Goal: Transaction & Acquisition: Purchase product/service

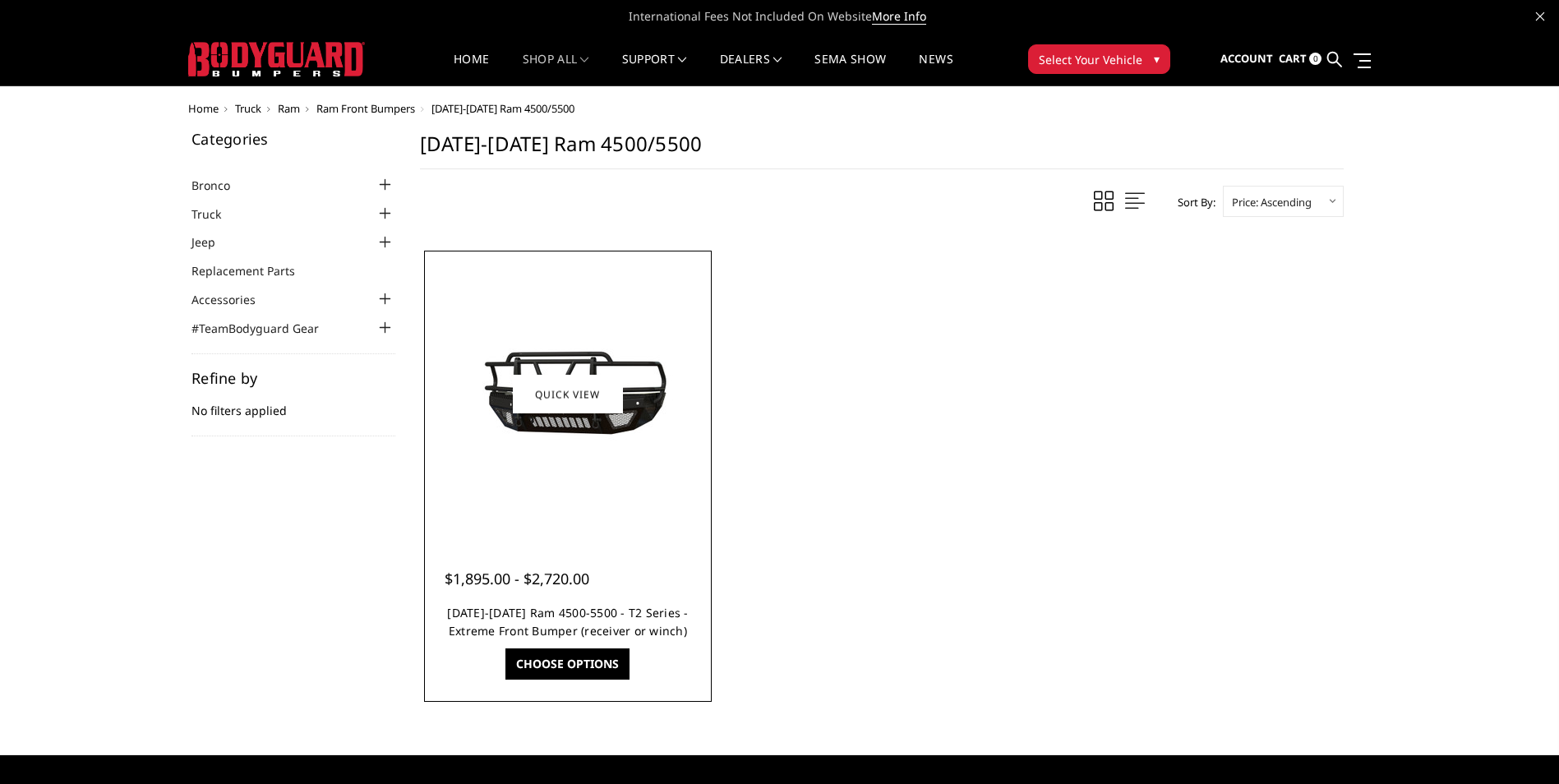
click at [540, 620] on link "[DATE]-[DATE] Ram 4500-5500 - T2 Series - Extreme Front Bumper (receiver or win…" at bounding box center [567, 622] width 241 height 34
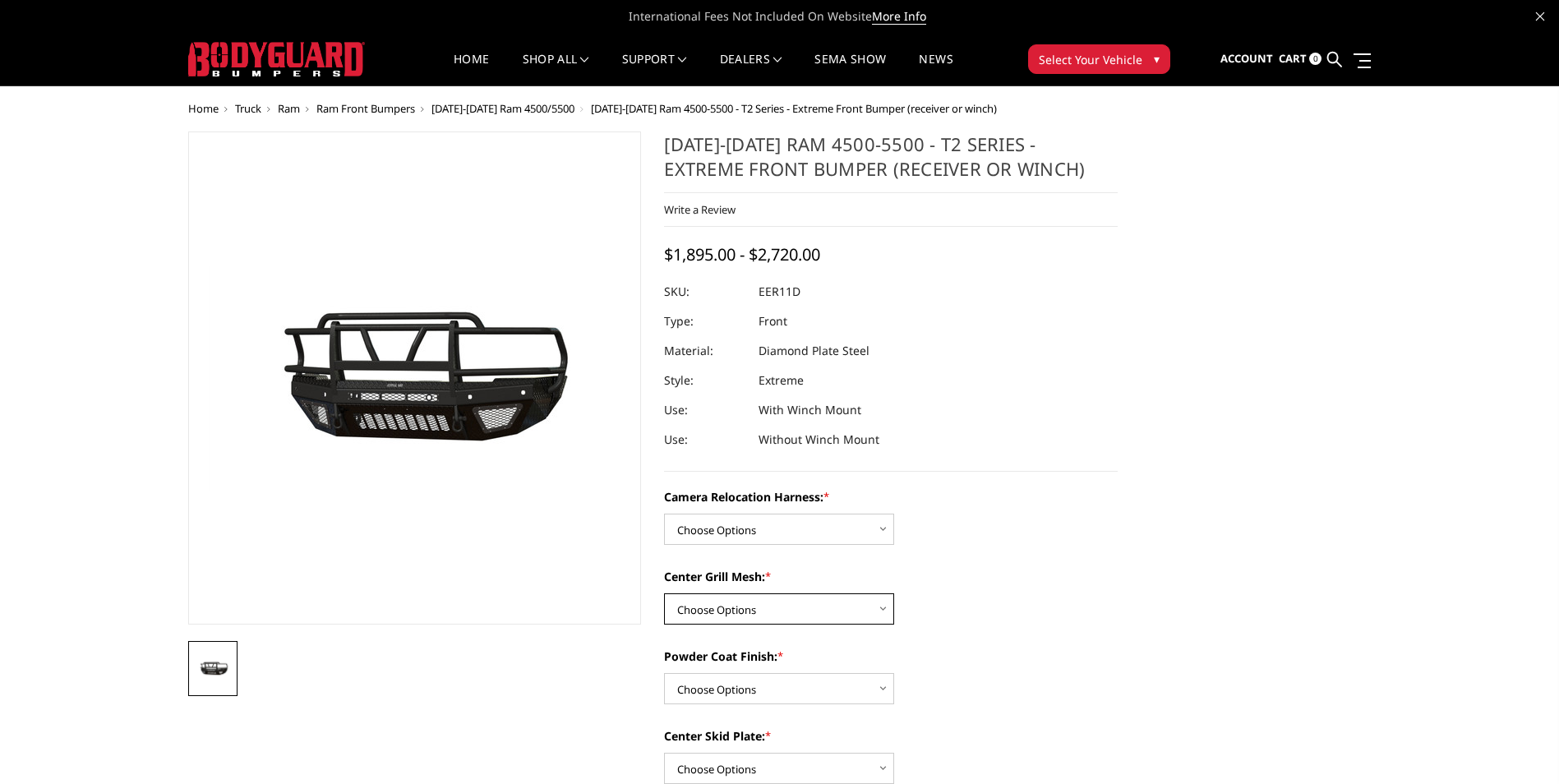
click at [882, 603] on select "Choose Options Without expanded metal With expanded metal" at bounding box center [780, 608] width 231 height 31
select select "3829"
click at [664, 593] on select "Choose Options Without expanded metal With expanded metal" at bounding box center [780, 608] width 231 height 31
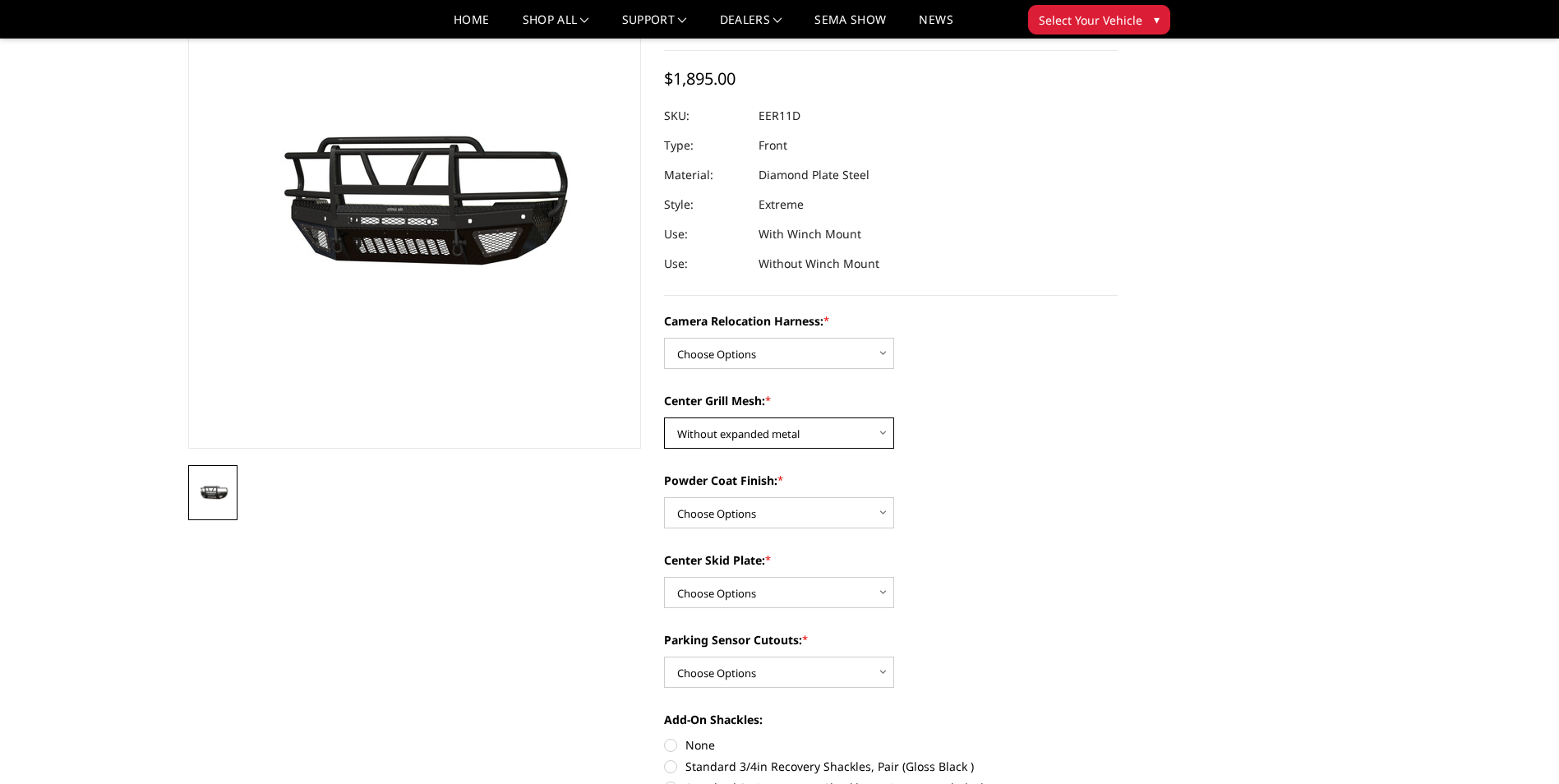
scroll to position [164, 0]
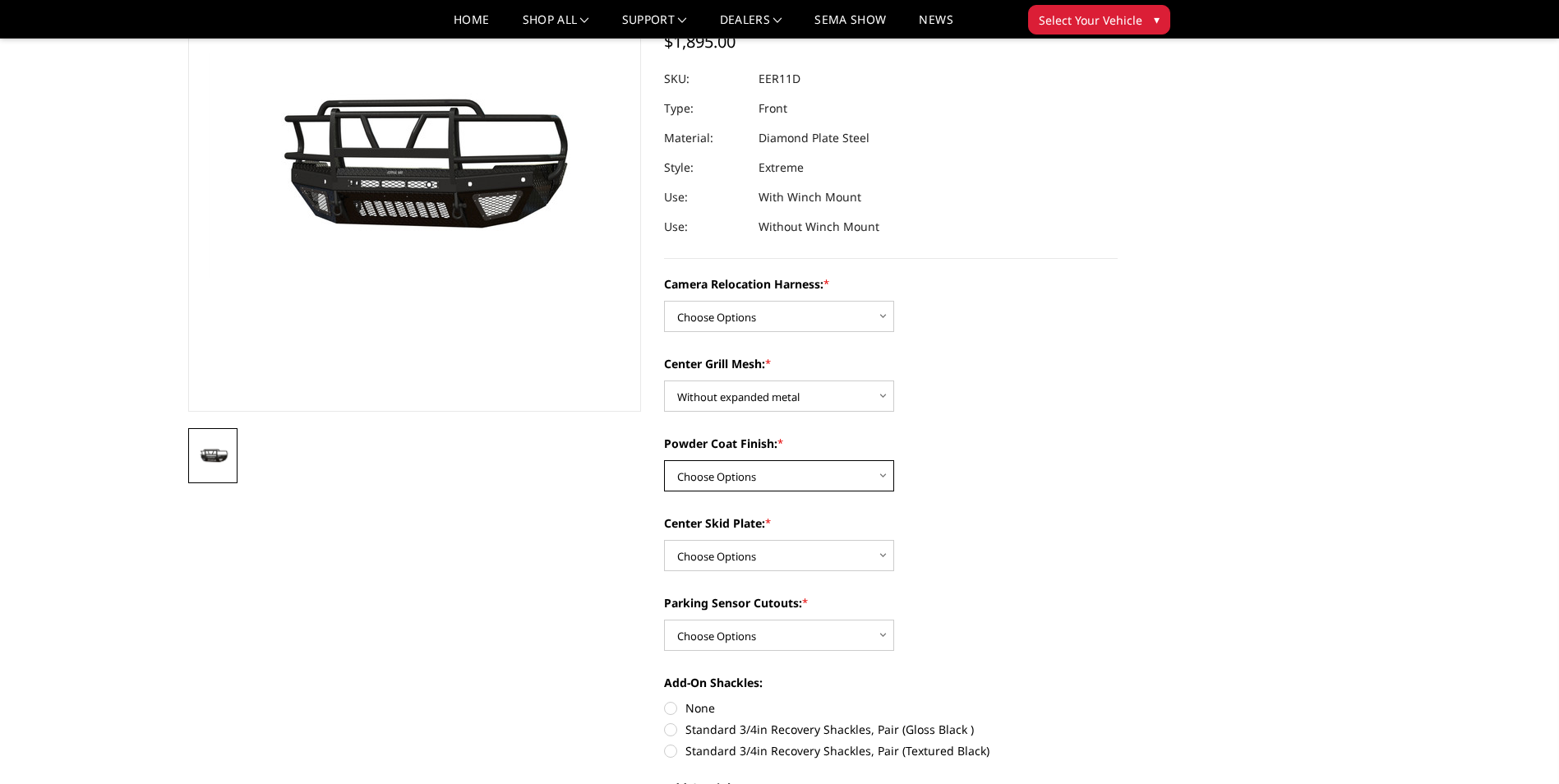
click at [880, 478] on select "Choose Options Textured Black Powder Coat Gloss Black Powder Coat Bare Metal" at bounding box center [780, 475] width 231 height 31
select select "3826"
click at [664, 460] on select "Choose Options Textured Black Powder Coat Gloss Black Powder Coat Bare Metal" at bounding box center [780, 475] width 231 height 31
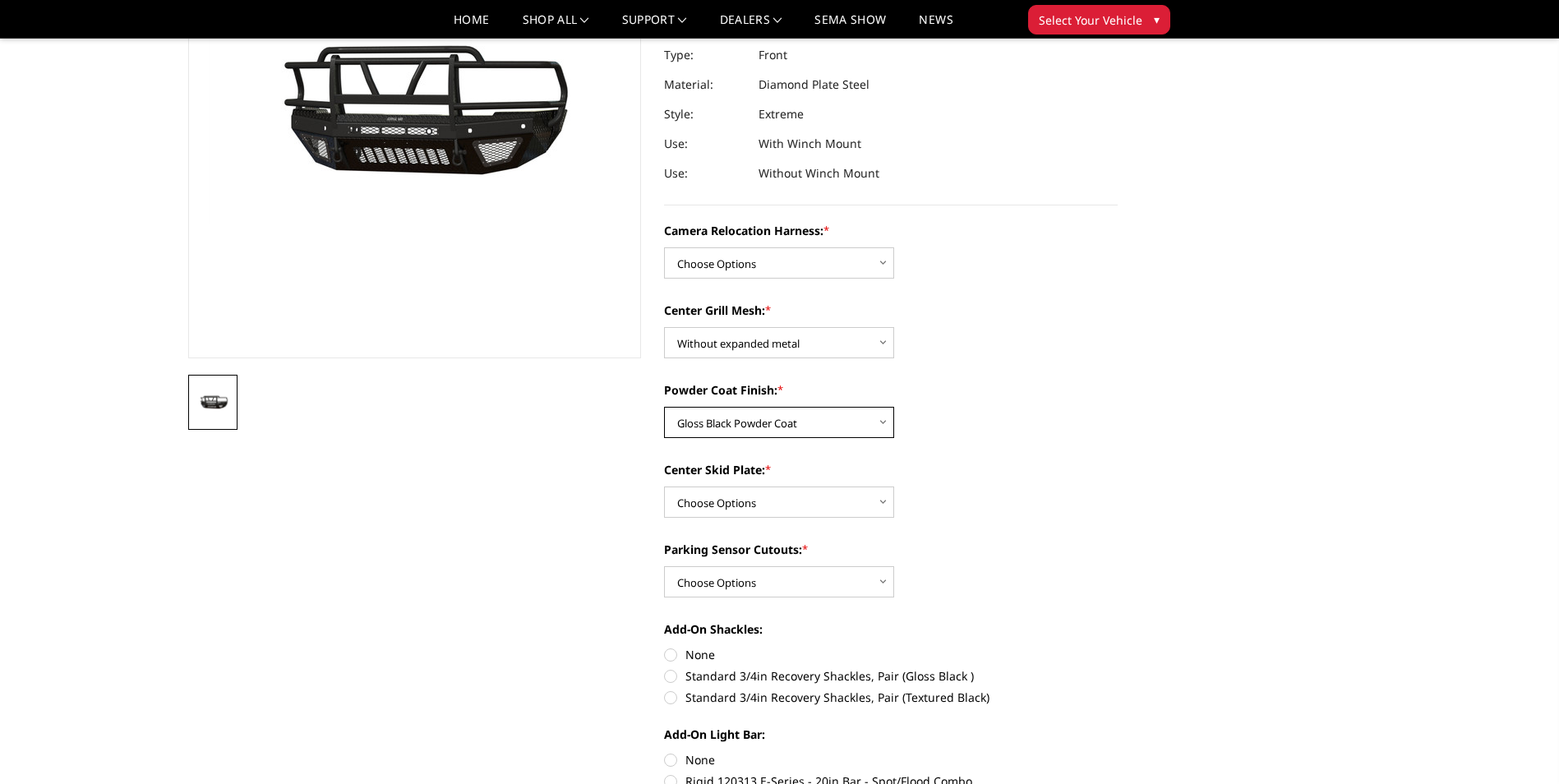
scroll to position [247, 0]
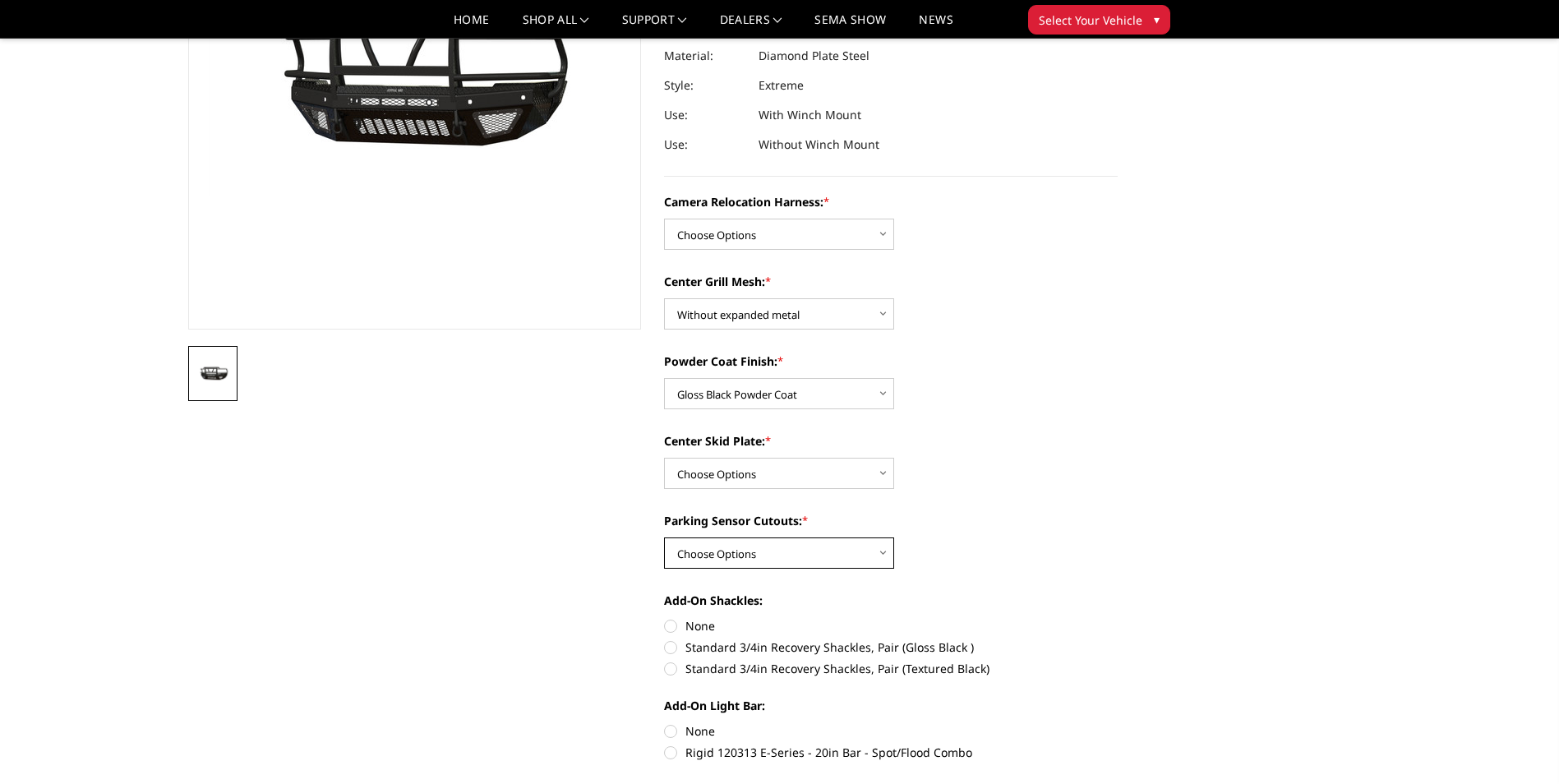
click at [887, 554] on select "Choose Options Yes - With Parking Sensor Cutouts" at bounding box center [780, 553] width 231 height 31
click at [1065, 554] on div "Parking Sensor Cutouts: * Choose Options Yes - With Parking Sensor Cutouts" at bounding box center [891, 540] width 454 height 57
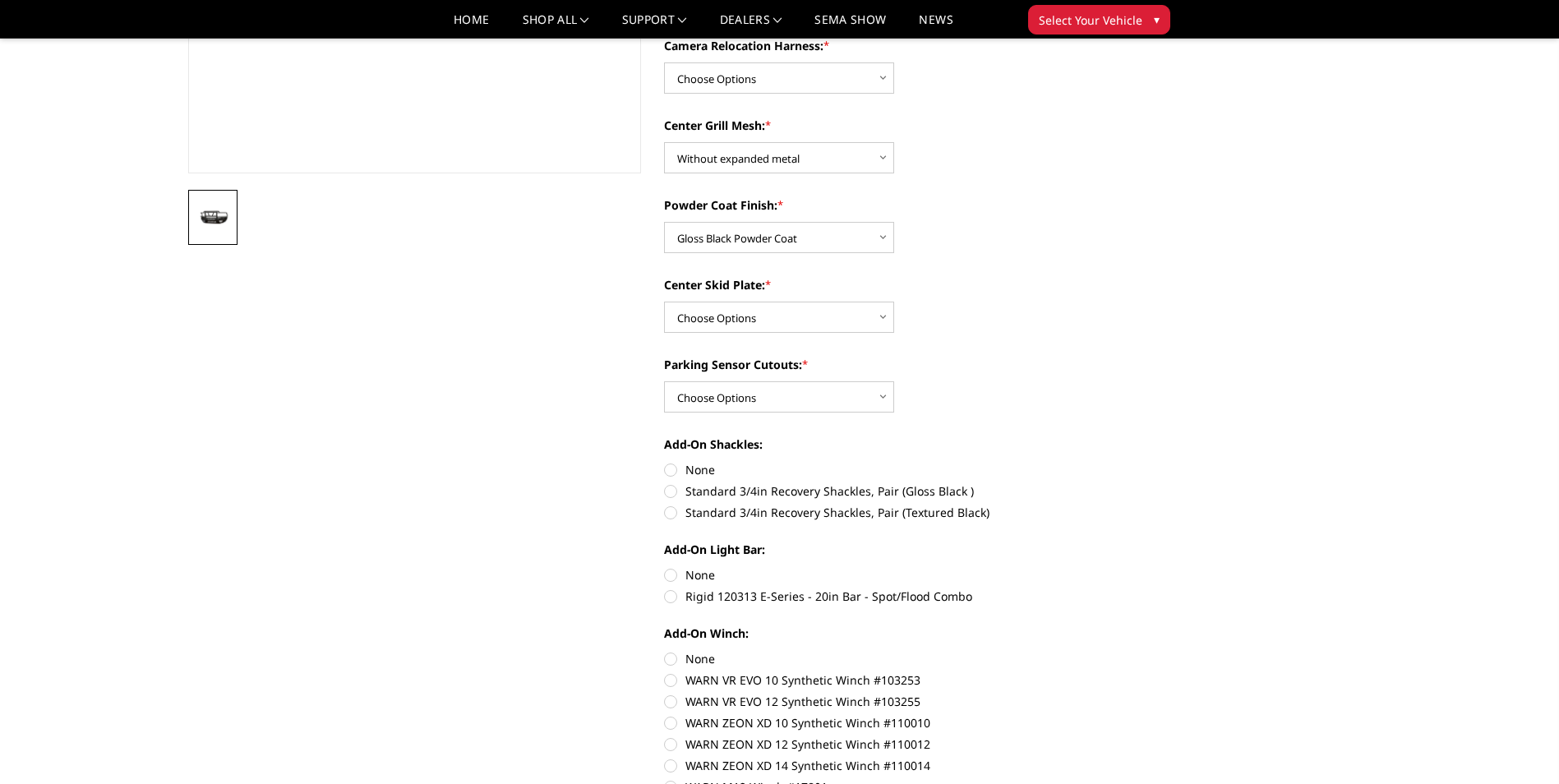
scroll to position [411, 0]
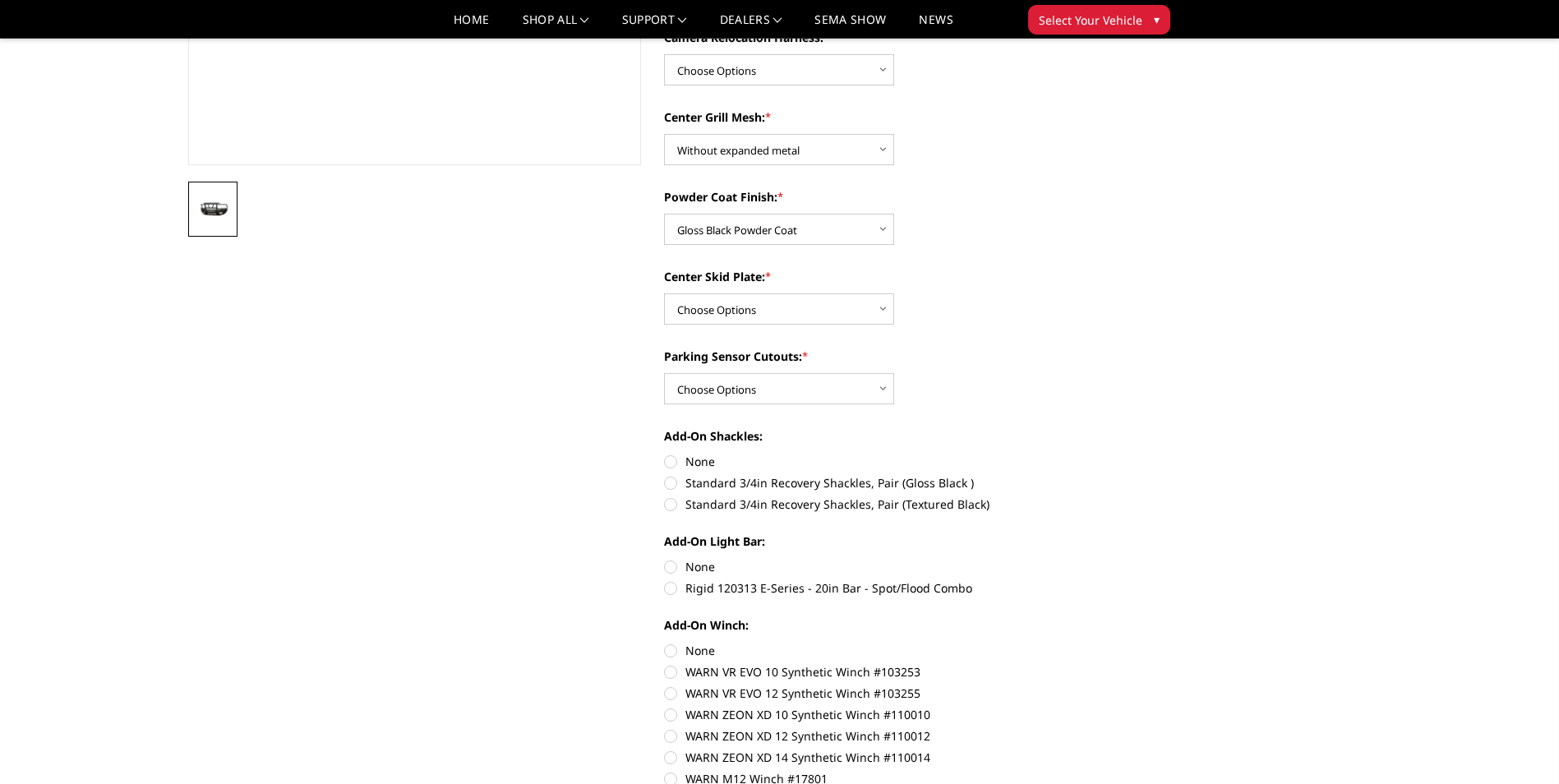
click at [672, 484] on label "Standard 3/4in Recovery Shackles, Pair (Gloss Black )" at bounding box center [891, 483] width 454 height 17
click at [1118, 453] on input "Standard 3/4in Recovery Shackles, Pair (Gloss Black )" at bounding box center [1118, 452] width 1 height 1
radio input "true"
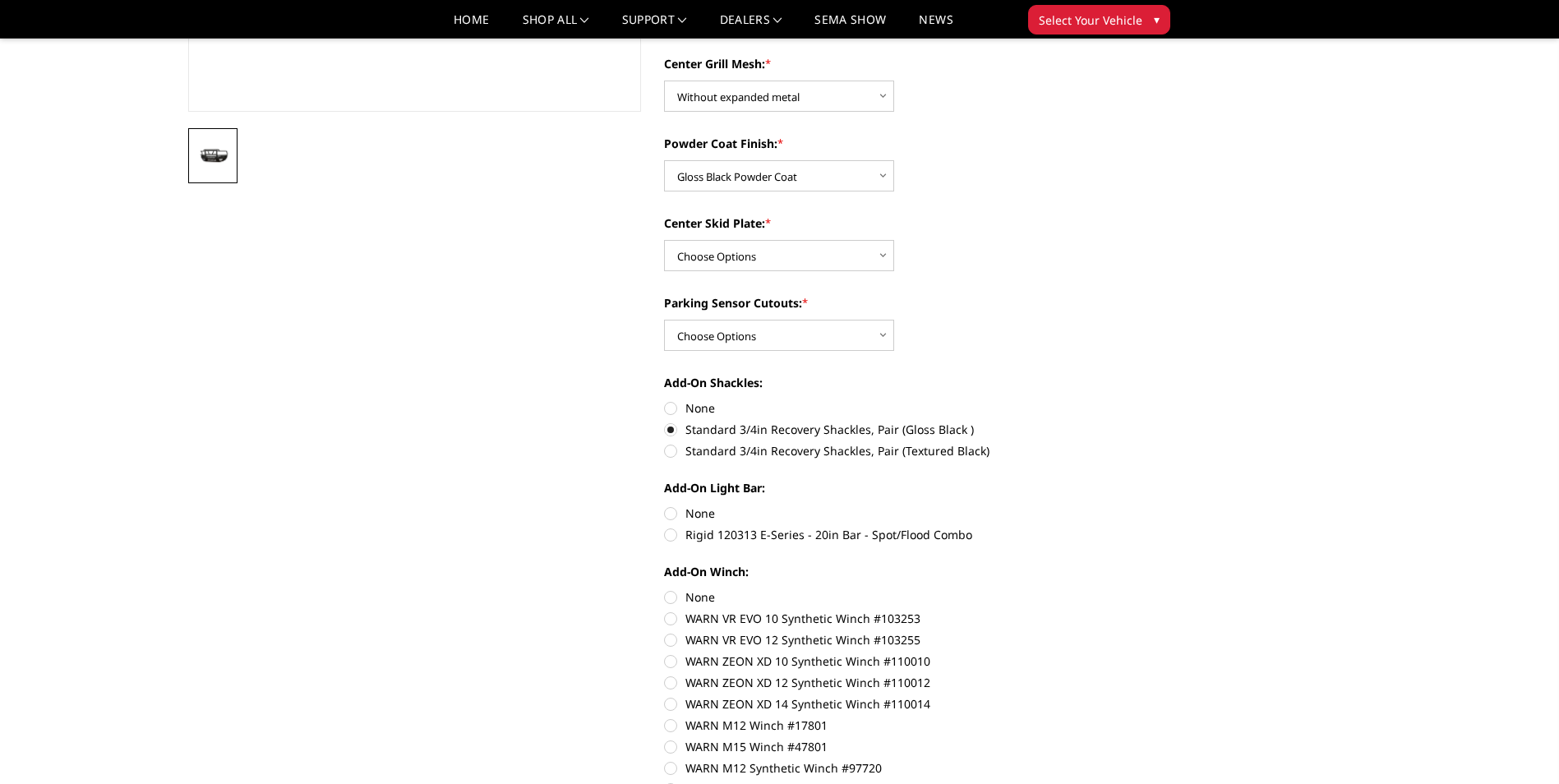
scroll to position [493, 0]
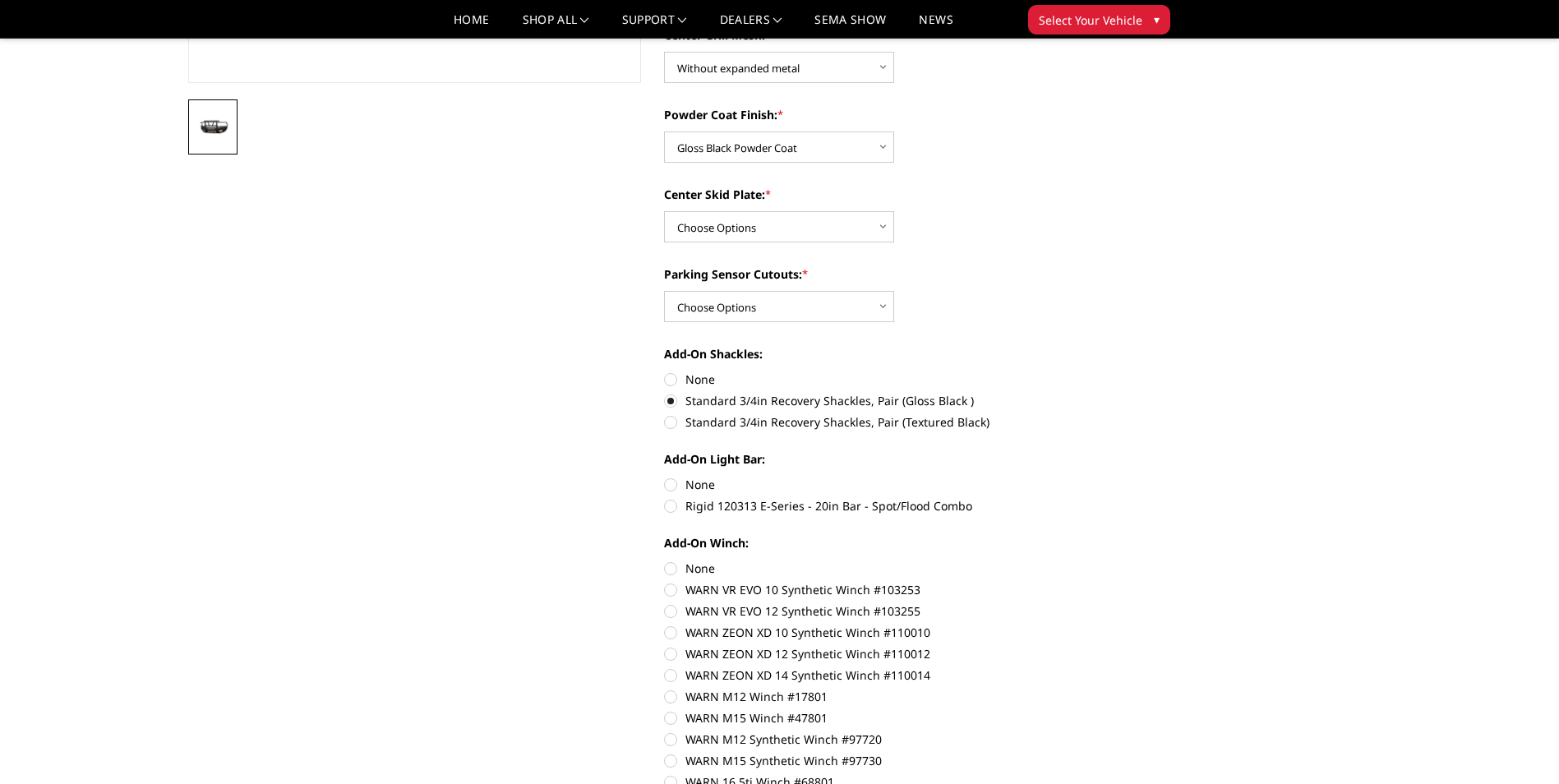
click at [676, 506] on label "Rigid 120313 E-Series - 20in Bar - Spot/Flood Combo" at bounding box center [891, 505] width 454 height 17
click at [1118, 477] on input "Rigid 120313 E-Series - 20in Bar - Spot/Flood Combo" at bounding box center [1118, 476] width 1 height 1
radio input "true"
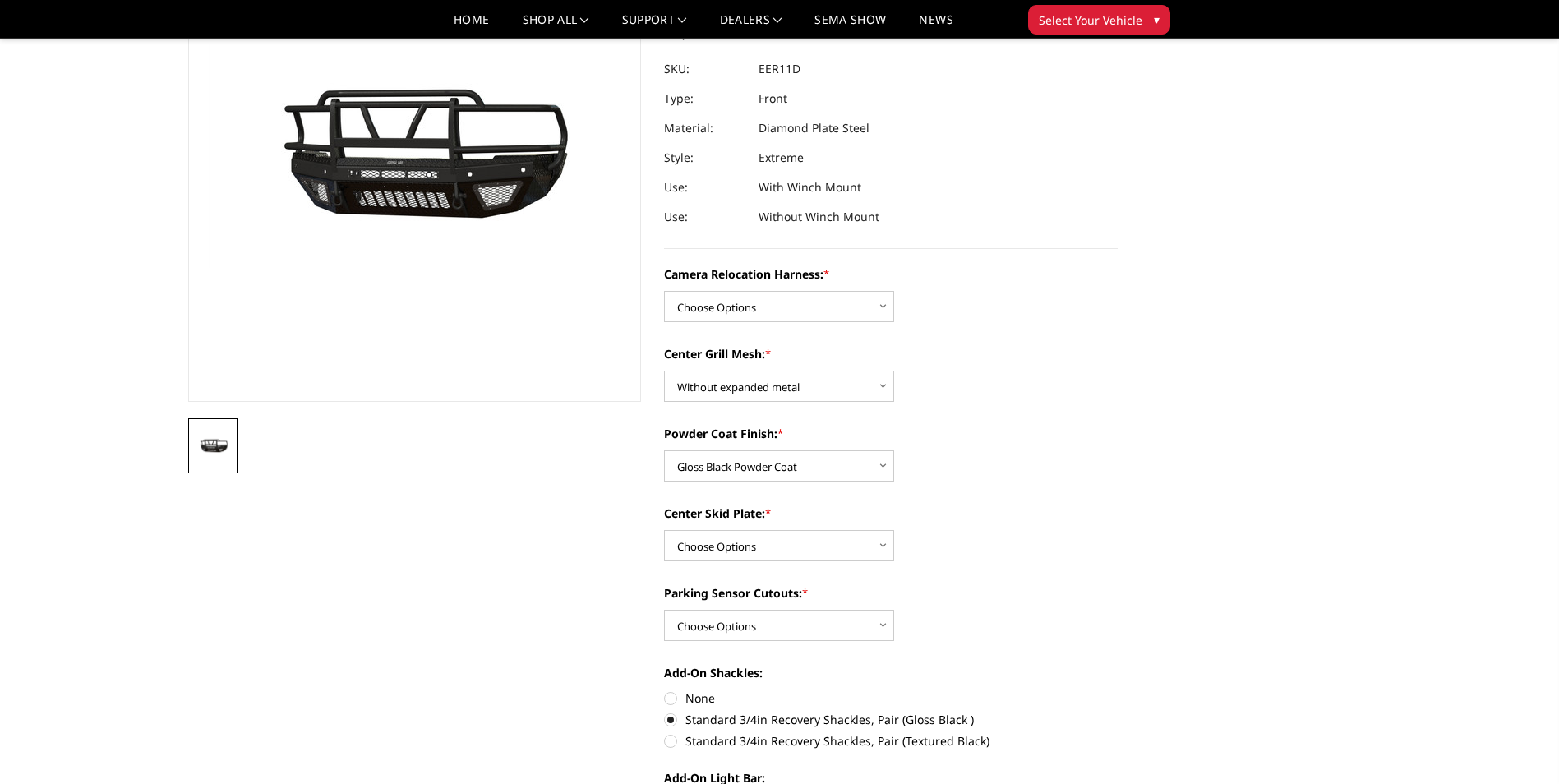
scroll to position [0, 0]
